Goal: Task Accomplishment & Management: Manage account settings

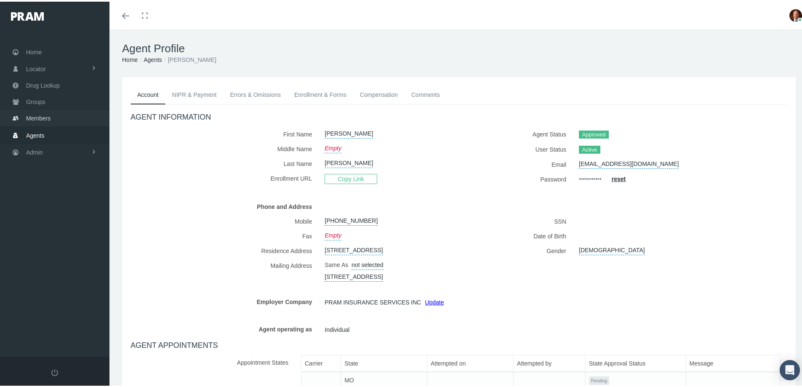
click at [49, 114] on span "Members" at bounding box center [38, 117] width 24 height 16
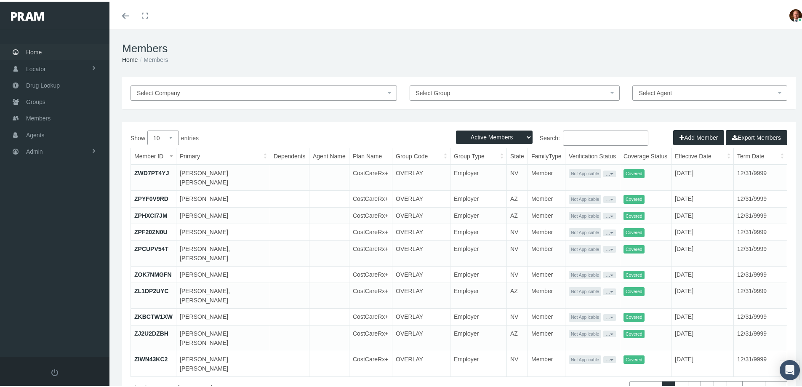
click at [31, 49] on span "Home" at bounding box center [34, 51] width 16 height 16
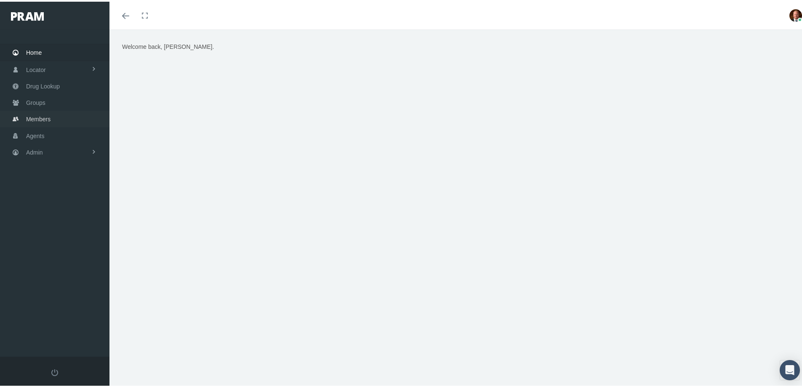
click at [38, 116] on span "Members" at bounding box center [38, 118] width 24 height 16
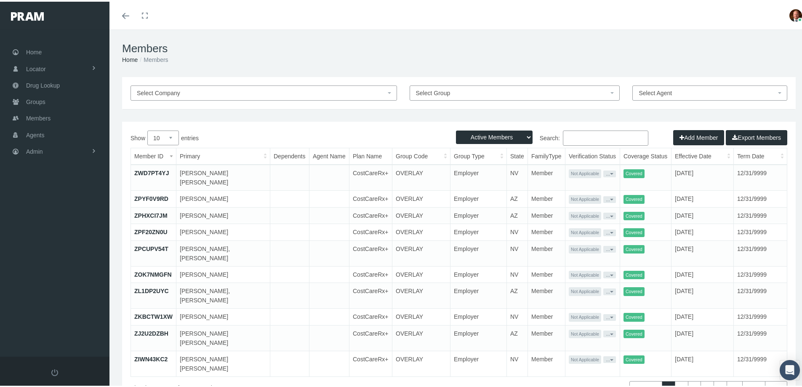
click at [579, 135] on input "Search:" at bounding box center [606, 136] width 86 height 15
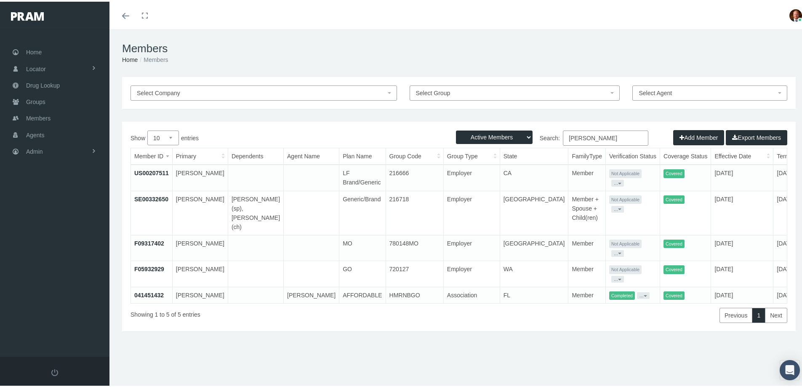
type input "leblanc"
click at [147, 290] on link "041451432" at bounding box center [148, 293] width 29 height 7
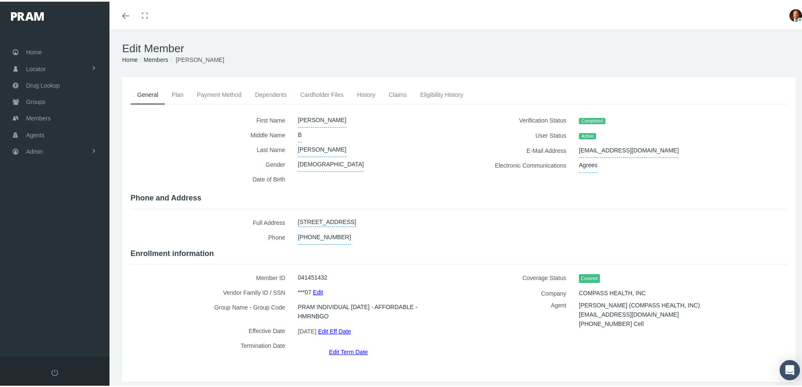
click at [400, 94] on link "Claims" at bounding box center [398, 93] width 32 height 19
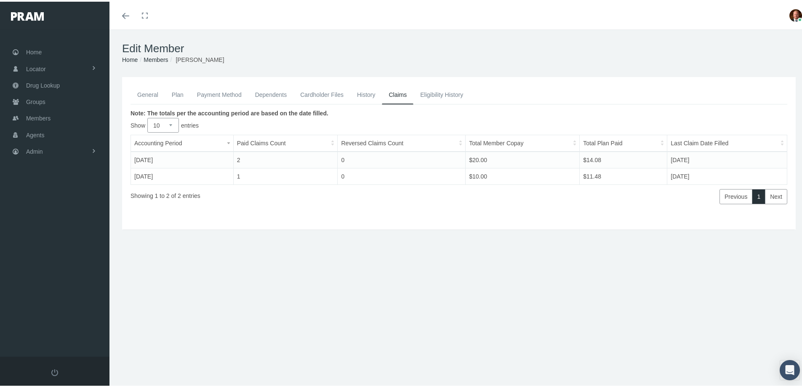
click at [149, 92] on link "General" at bounding box center [148, 93] width 35 height 19
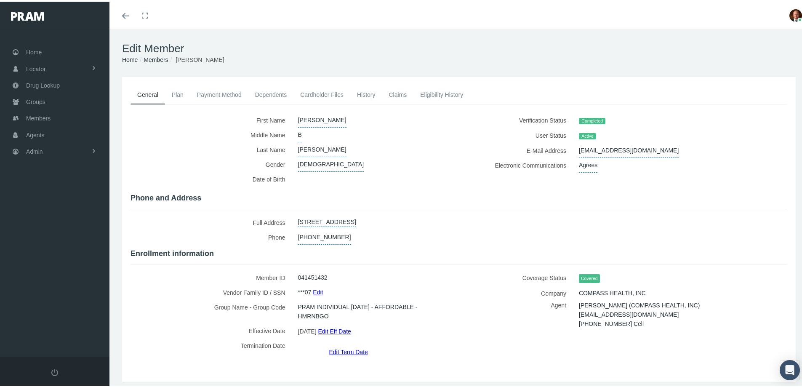
click at [340, 344] on link "Edit Term Date" at bounding box center [348, 350] width 39 height 12
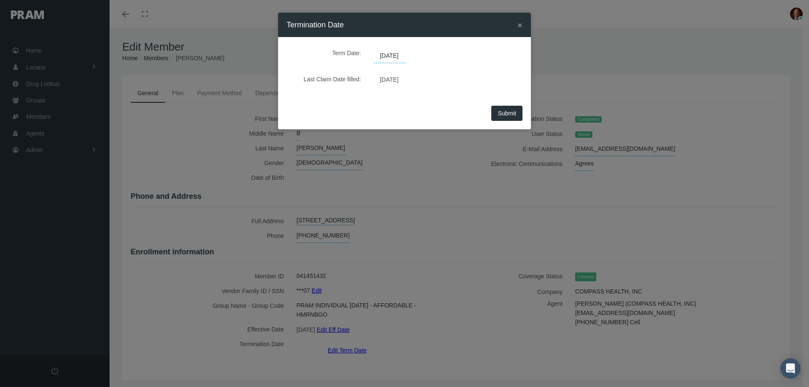
click at [405, 55] on span "12/31/2039" at bounding box center [389, 56] width 31 height 14
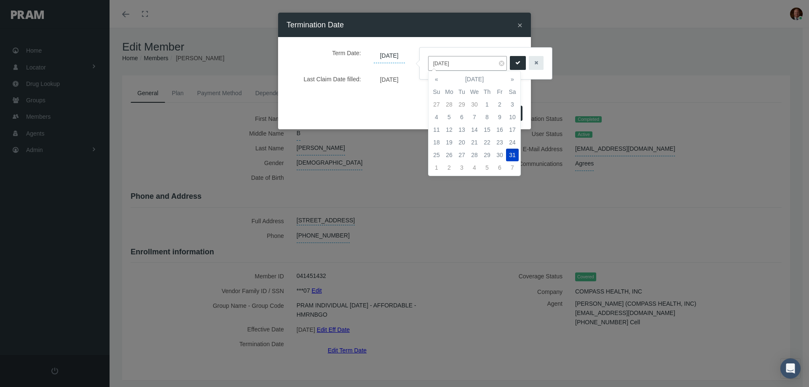
drag, startPoint x: 458, startPoint y: 63, endPoint x: 430, endPoint y: 60, distance: 28.4
click at [430, 60] on input "12/31/2039" at bounding box center [467, 63] width 79 height 15
click at [438, 168] on td "31" at bounding box center [436, 167] width 13 height 13
type input "08/31/2025"
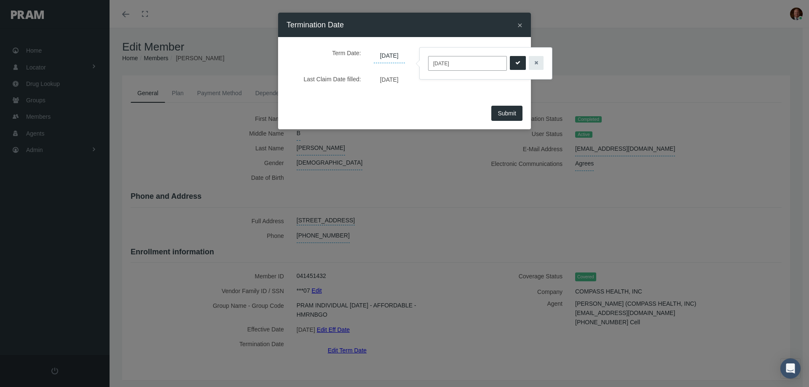
click at [517, 63] on icon "submit" at bounding box center [517, 63] width 5 height 8
click at [503, 112] on span "Submit" at bounding box center [506, 113] width 19 height 7
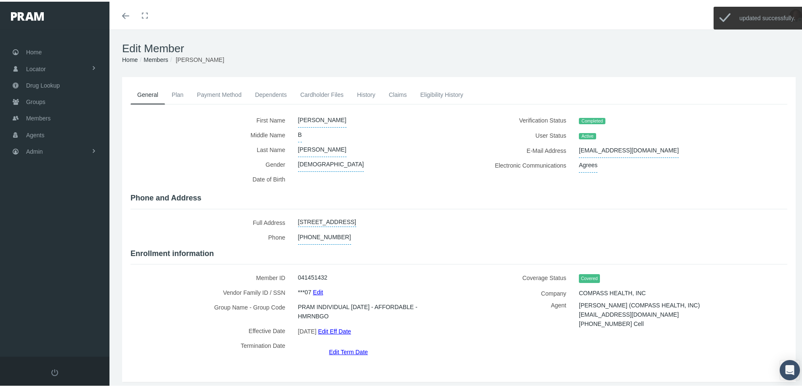
click at [365, 94] on link "History" at bounding box center [366, 93] width 32 height 19
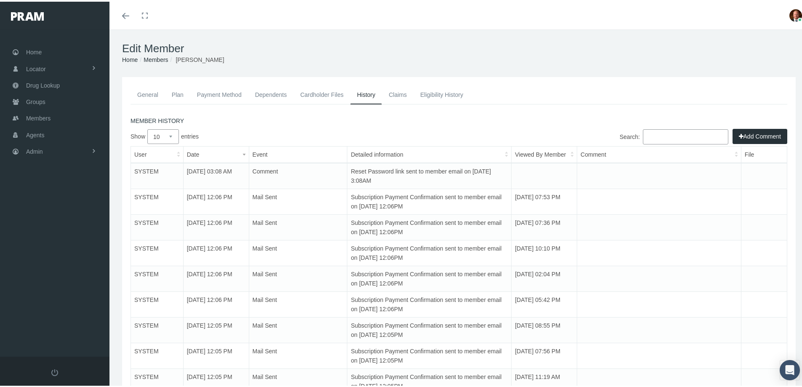
click at [738, 135] on button "Add Comment" at bounding box center [760, 134] width 55 height 15
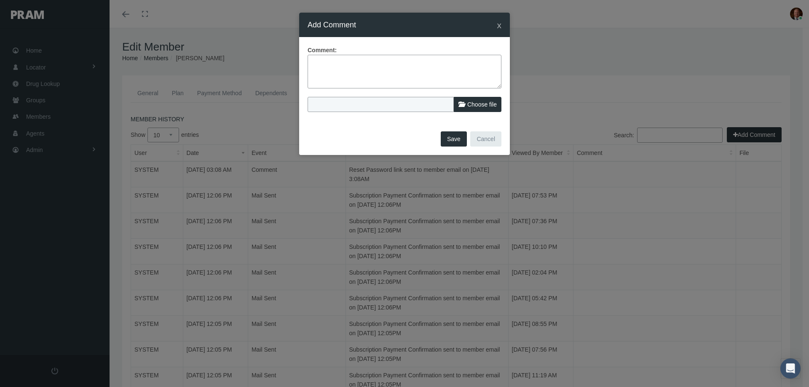
click at [398, 67] on textarea at bounding box center [404, 72] width 194 height 34
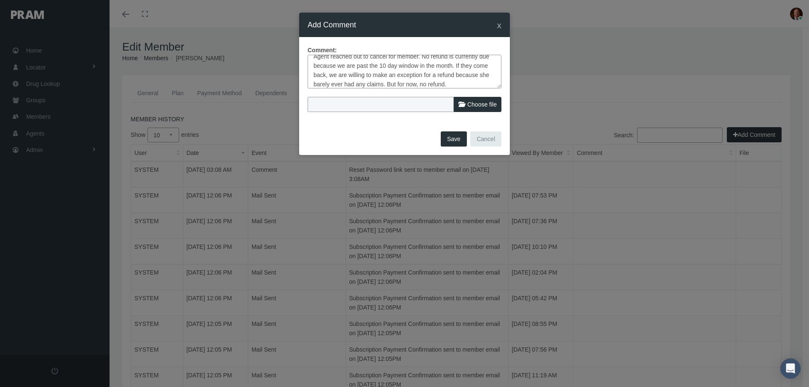
type textarea "Agent reached out to cancel for member. No refund is currently due because we a…"
click at [471, 104] on span "Choose file" at bounding box center [481, 104] width 29 height 7
click at [419, 104] on input "Choose file" at bounding box center [363, 103] width 112 height 12
type input "C:\fakepath\Jessica Leblanc - Request to term 8-11-25.jpg"
type input "Jessica Leblanc - Request to term 8-11-25.jpg"
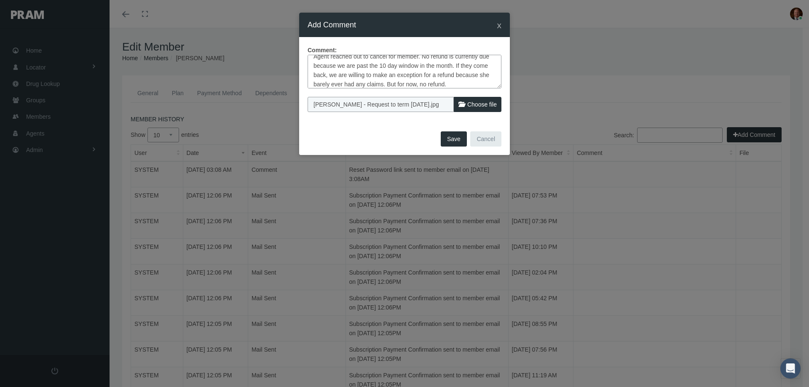
click at [460, 139] on button "Save" at bounding box center [454, 138] width 26 height 15
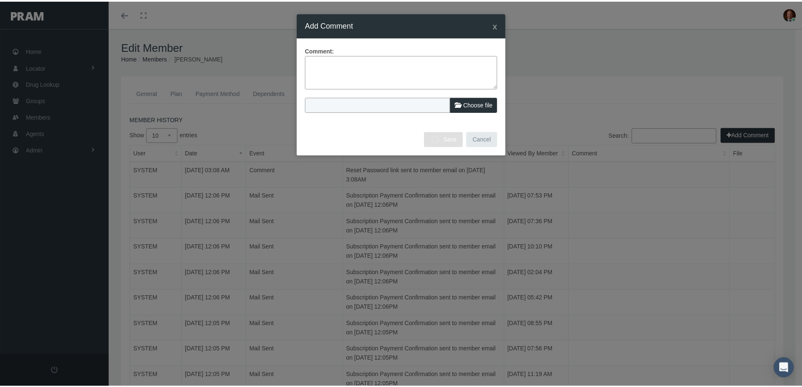
scroll to position [0, 0]
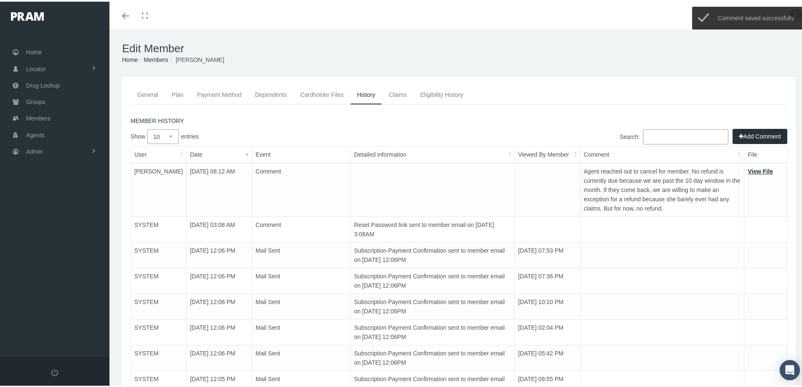
click at [139, 95] on link "General" at bounding box center [148, 93] width 35 height 19
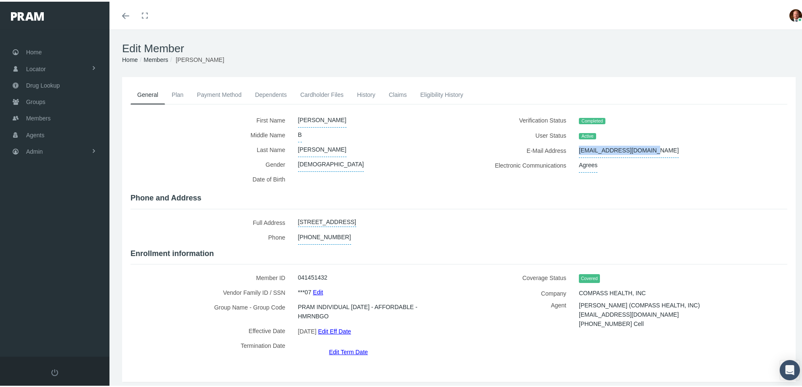
drag, startPoint x: 572, startPoint y: 149, endPoint x: 654, endPoint y: 147, distance: 81.7
click at [654, 147] on div "JESLEBLANC215@gmail.com" at bounding box center [667, 149] width 188 height 15
copy span "JESLEBLANC215@gmail.com"
click at [32, 52] on span "Home" at bounding box center [34, 51] width 16 height 16
